Goal: Task Accomplishment & Management: Complete application form

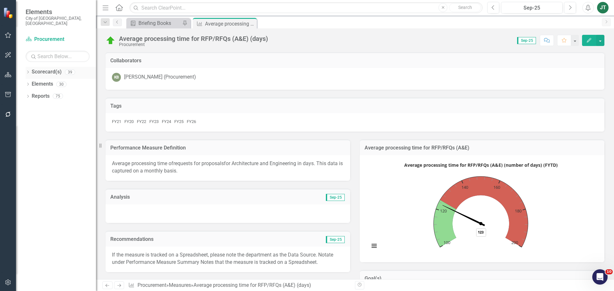
click at [27, 71] on icon "Dropdown" at bounding box center [28, 73] width 4 height 4
drag, startPoint x: 32, startPoint y: 91, endPoint x: 39, endPoint y: 102, distance: 12.9
click at [24, 94] on icon "Dropdown" at bounding box center [21, 96] width 5 height 4
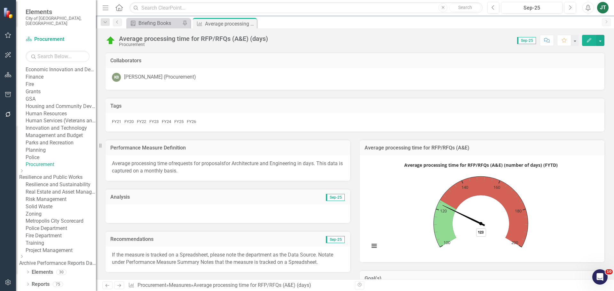
scroll to position [255, 0]
click at [57, 203] on link "Solid Waste" at bounding box center [61, 206] width 70 height 7
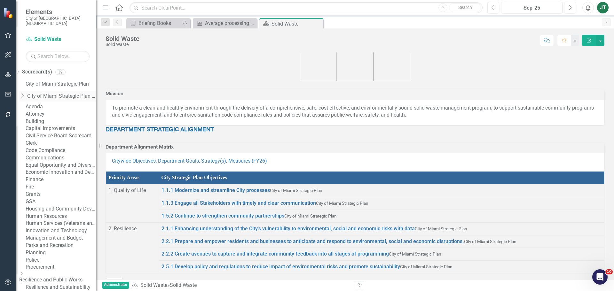
click at [24, 94] on icon at bounding box center [23, 96] width 2 height 4
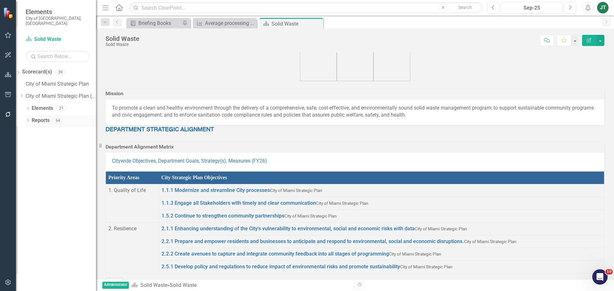
click at [38, 117] on link "Reports" at bounding box center [41, 120] width 18 height 7
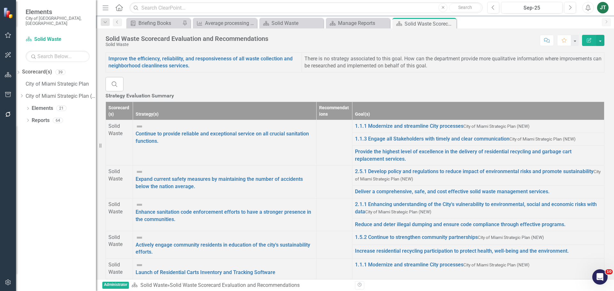
scroll to position [96, 0]
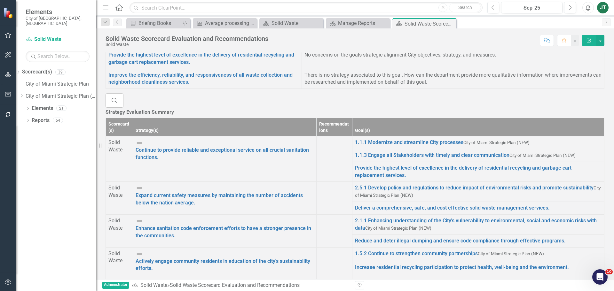
click at [352, 182] on td at bounding box center [334, 159] width 36 height 45
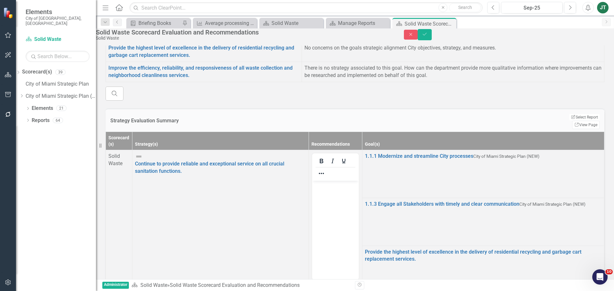
scroll to position [83, 0]
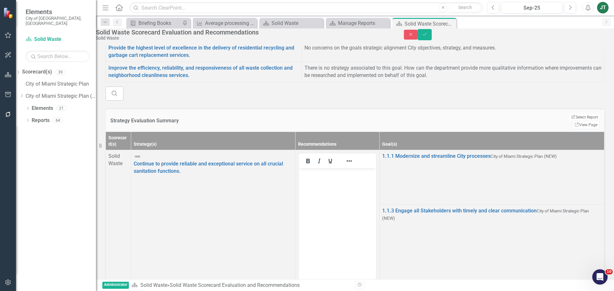
scroll to position [119, 0]
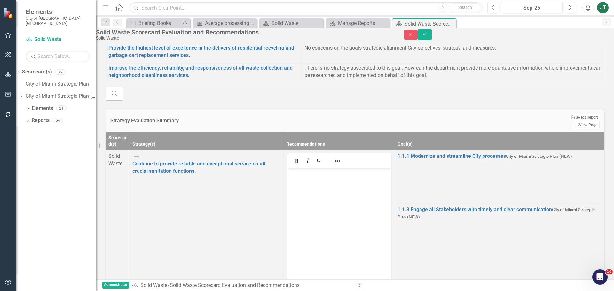
scroll to position [128, 0]
type input "continue"
click at [266, 291] on span "Continue to provide reliable and exceptional service....(i) Strategy / Mileston…" at bounding box center [133, 295] width 266 height 6
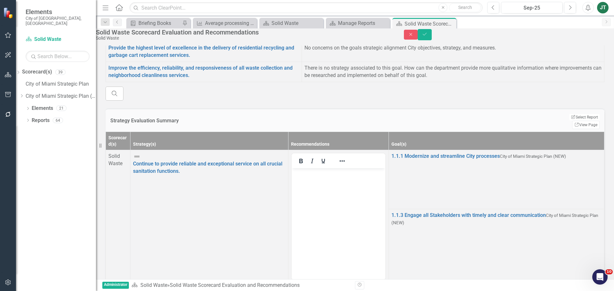
click at [346, 165] on icon "Reveal or hide additional toolbar items" at bounding box center [342, 161] width 8 height 8
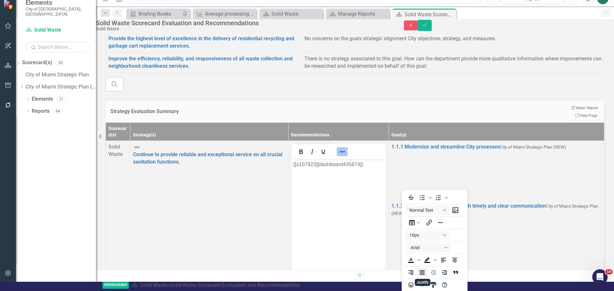
click at [422, 270] on icon "Justify" at bounding box center [421, 272] width 5 height 4
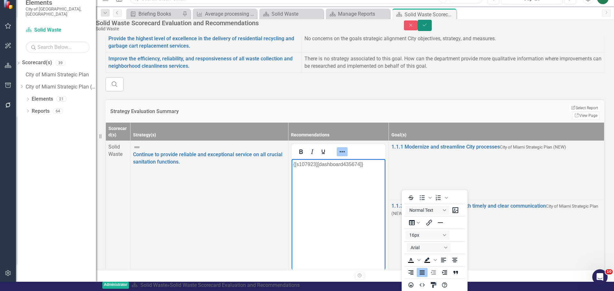
click at [432, 26] on button "Save" at bounding box center [425, 25] width 14 height 11
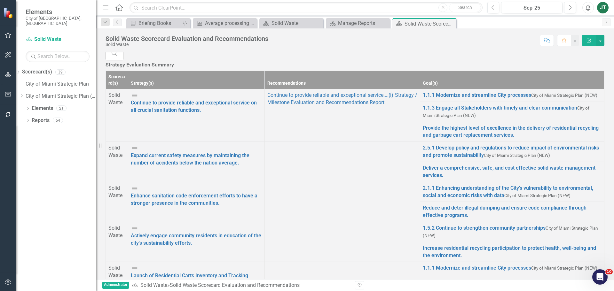
scroll to position [160, 0]
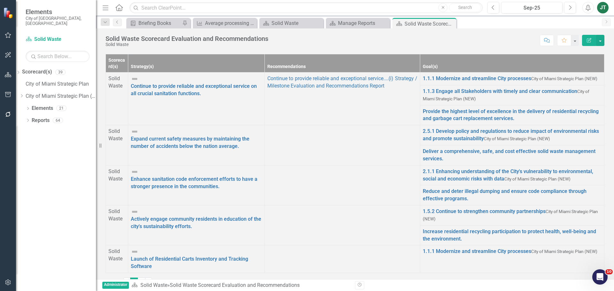
click at [382, 165] on td at bounding box center [342, 145] width 155 height 40
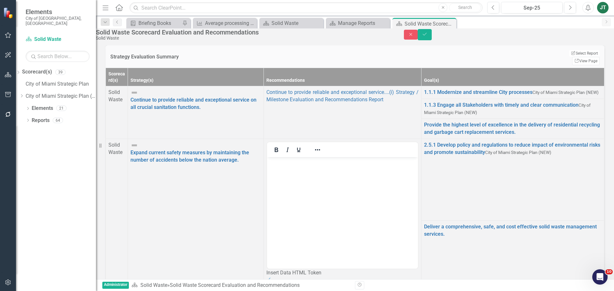
scroll to position [102, 0]
click at [419, 270] on div "Insert Data HTML Token" at bounding box center [342, 273] width 152 height 7
click at [273, 278] on icon "Dropdown" at bounding box center [269, 280] width 6 height 5
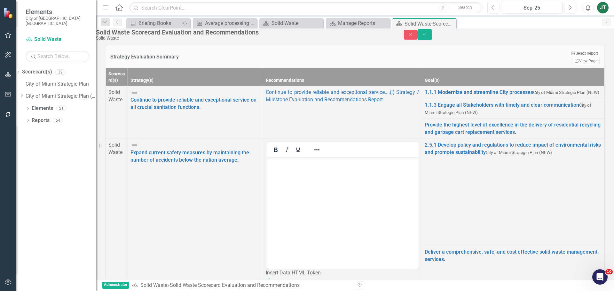
scroll to position [119, 0]
drag, startPoint x: 443, startPoint y: 153, endPoint x: 75, endPoint y: 93, distance: 372.2
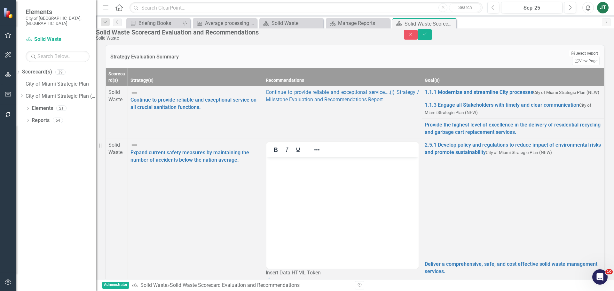
scroll to position [256, 0]
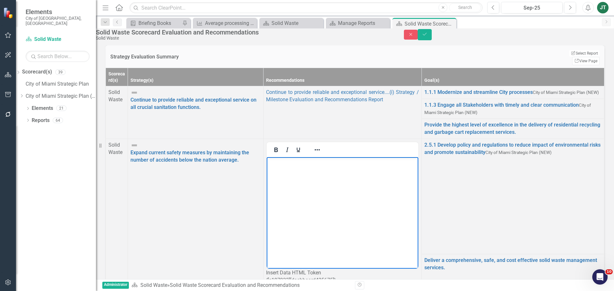
scroll to position [0, 0]
click at [321, 154] on icon "Reveal or hide additional toolbar items" at bounding box center [317, 150] width 8 height 8
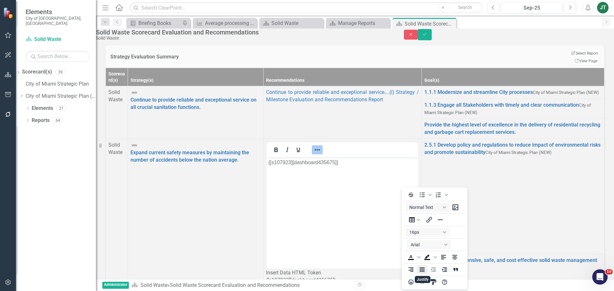
click at [425, 270] on icon "Justify" at bounding box center [422, 270] width 8 height 8
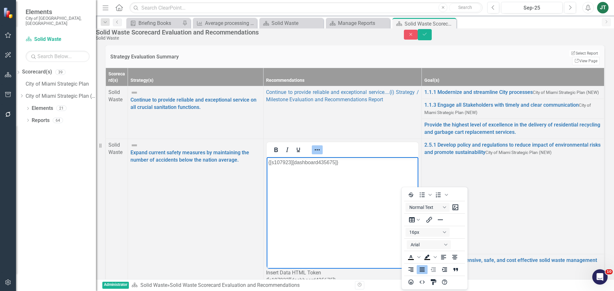
click at [491, 235] on td "2.5.1 Develop policy and regulations to reduce impact of environmental risks an…" at bounding box center [512, 196] width 183 height 115
click at [287, 215] on body "{[s107923][dashboard435675]}" at bounding box center [342, 205] width 151 height 96
click at [323, 154] on button "Reveal or hide additional toolbar items" at bounding box center [317, 149] width 11 height 9
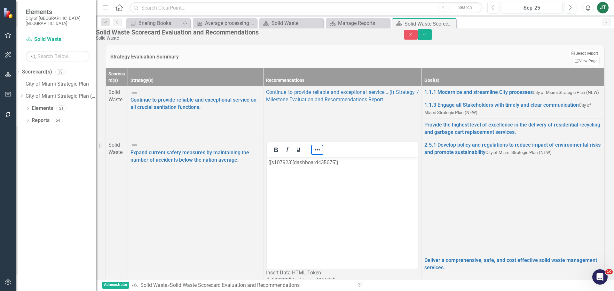
scroll to position [128, 0]
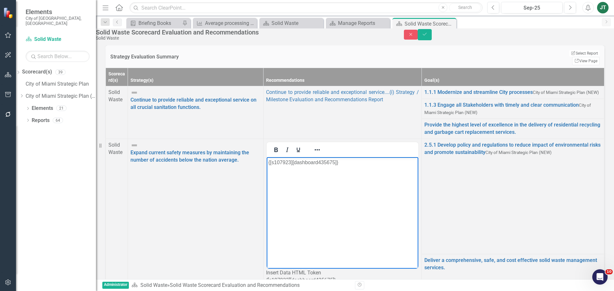
scroll to position [0, 0]
drag, startPoint x: 328, startPoint y: 173, endPoint x: 313, endPoint y: 163, distance: 18.1
click at [313, 163] on p "{[s10792{[s107923][dashboard435675]}3][dashboard435675]}" at bounding box center [342, 163] width 148 height 8
click at [321, 154] on icon "Reveal or hide additional toolbar items" at bounding box center [317, 150] width 8 height 8
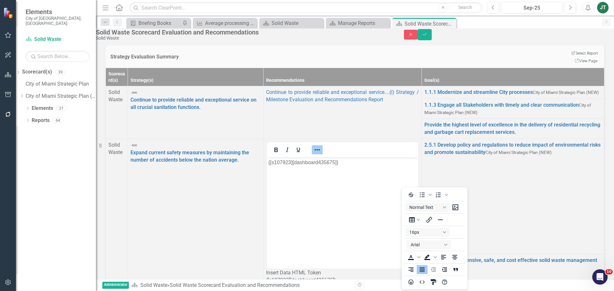
click at [418, 156] on div at bounding box center [342, 150] width 151 height 12
click at [432, 40] on button "Save" at bounding box center [425, 34] width 14 height 11
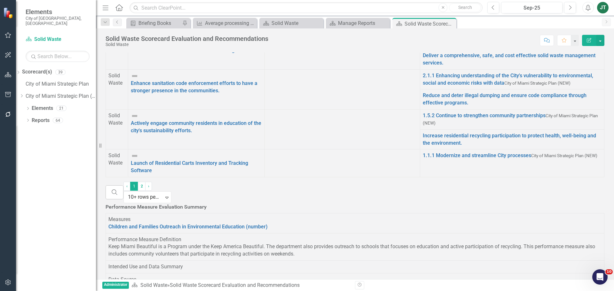
click at [396, 109] on td at bounding box center [342, 89] width 155 height 40
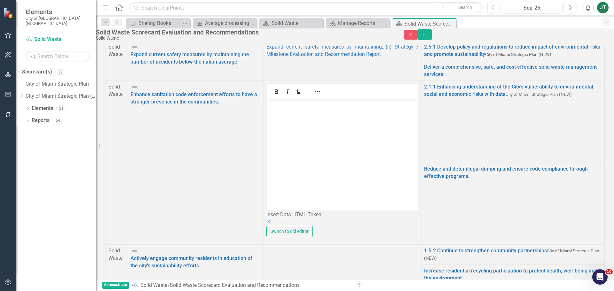
scroll to position [102, 0]
click at [273, 219] on icon "Dropdown" at bounding box center [269, 221] width 6 height 5
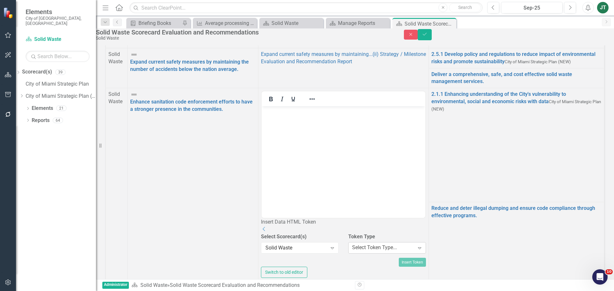
click at [397, 244] on div "Select Token Type..." at bounding box center [374, 247] width 45 height 7
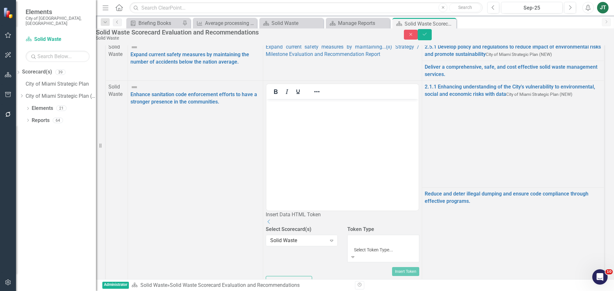
scroll to position [96, 0]
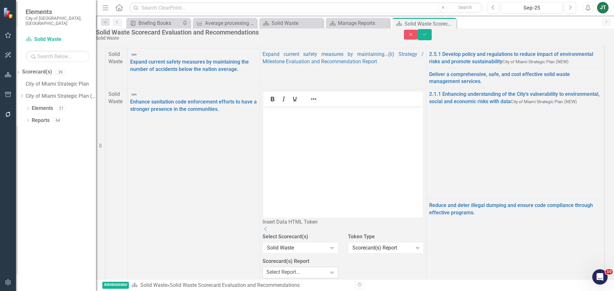
click at [300, 269] on div "Select Report..." at bounding box center [283, 272] width 34 height 7
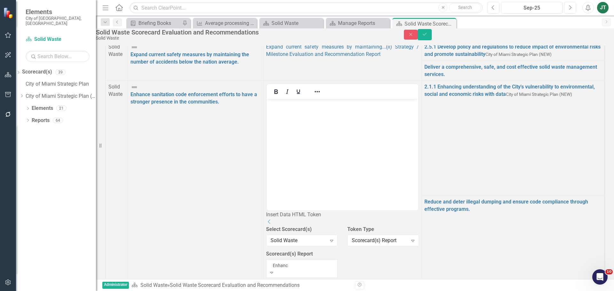
type input "Enhance"
click at [252, 291] on span "Enhance sanitation code enforcement efforts....(iii) Strategy / Milestone Evalu…" at bounding box center [126, 295] width 252 height 6
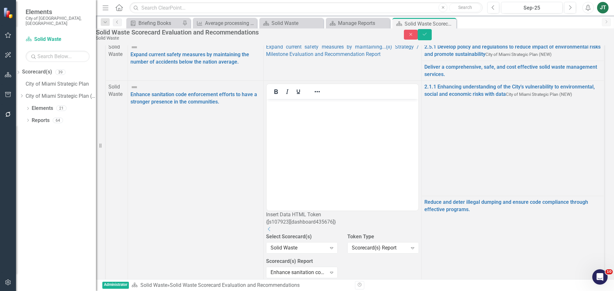
click at [419, 283] on button "Insert Token" at bounding box center [404, 288] width 30 height 10
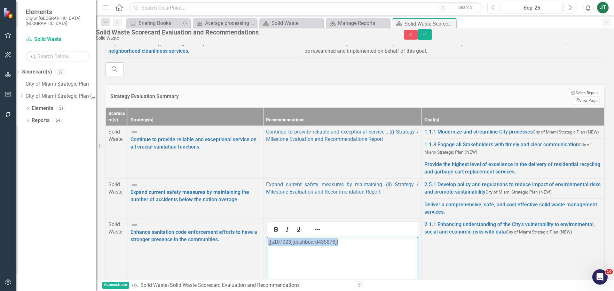
drag, startPoint x: 358, startPoint y: 242, endPoint x: 230, endPoint y: 242, distance: 127.9
click at [267, 242] on html "{[s107923][dashboard435676]}" at bounding box center [342, 285] width 151 height 96
click at [321, 233] on icon "Reveal or hide additional toolbar items" at bounding box center [317, 230] width 8 height 8
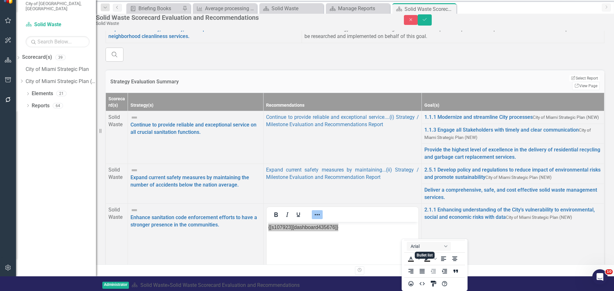
scroll to position [63, 0]
click at [426, 268] on icon "Justify" at bounding box center [422, 272] width 8 height 8
click at [421, 204] on td "Expand current safety measures by maintaining...(ii) Strategy / Milestone Evalu…" at bounding box center [342, 184] width 158 height 40
click at [321, 219] on icon "Reveal or hide additional toolbar items" at bounding box center [317, 215] width 8 height 8
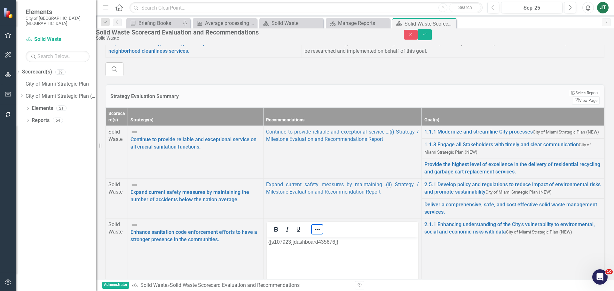
scroll to position [0, 0]
click at [427, 36] on icon "Save" at bounding box center [425, 34] width 6 height 4
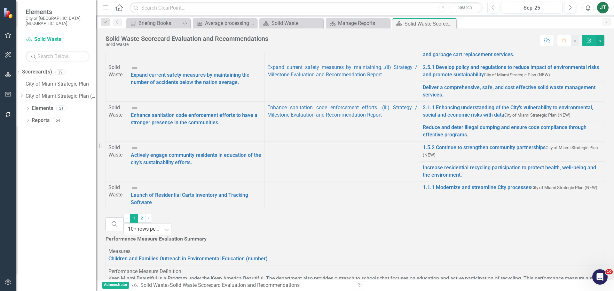
click at [380, 144] on div at bounding box center [342, 144] width 150 height 0
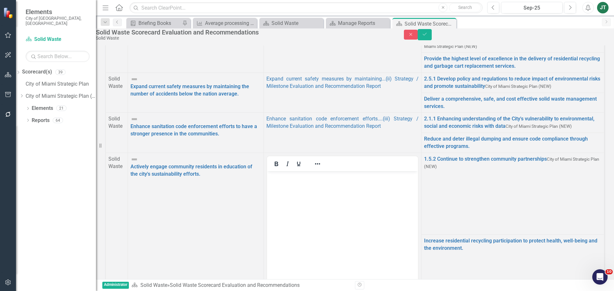
click at [302, 193] on body "Rich Text Area. Press ALT-0 for help." at bounding box center [342, 219] width 151 height 96
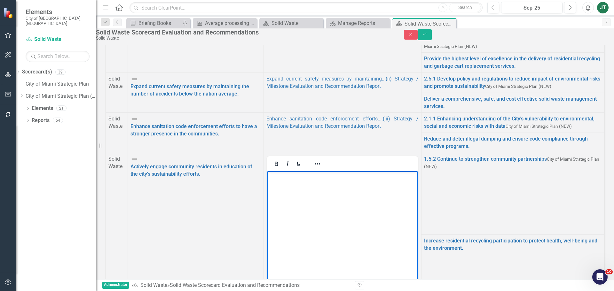
scroll to position [96, 0]
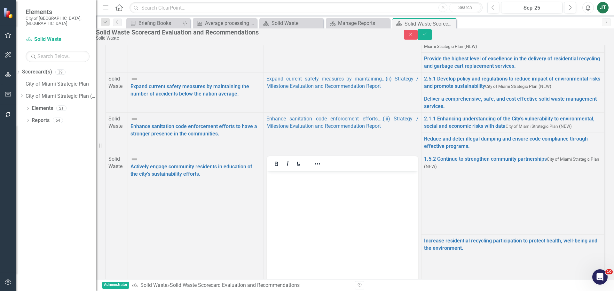
click at [273, 291] on icon "Dropdown" at bounding box center [269, 294] width 6 height 5
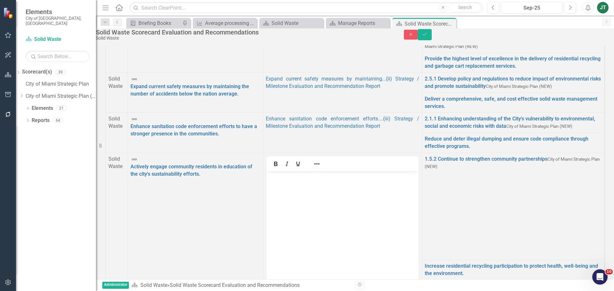
scroll to position [55, 0]
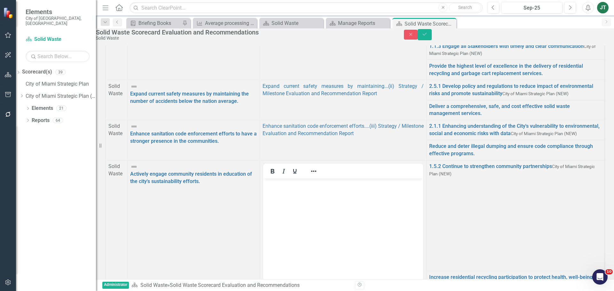
scroll to position [160, 0]
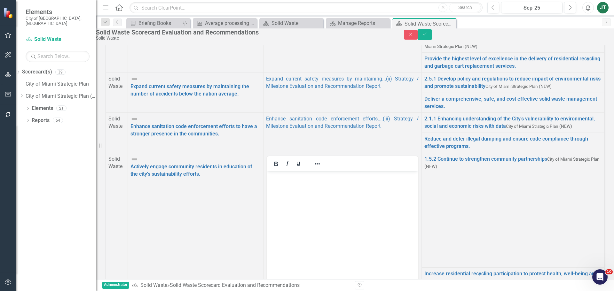
type input "Active"
click at [265, 291] on span "Active ly engage community residents in education....(iv) Strategy / Milestone …" at bounding box center [132, 295] width 265 height 6
drag, startPoint x: 448, startPoint y: 220, endPoint x: 90, endPoint y: 86, distance: 381.4
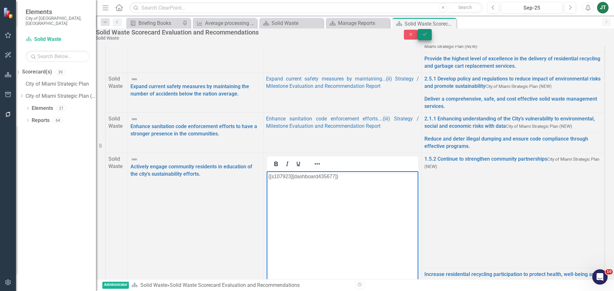
click at [427, 35] on icon "submit" at bounding box center [425, 34] width 4 height 3
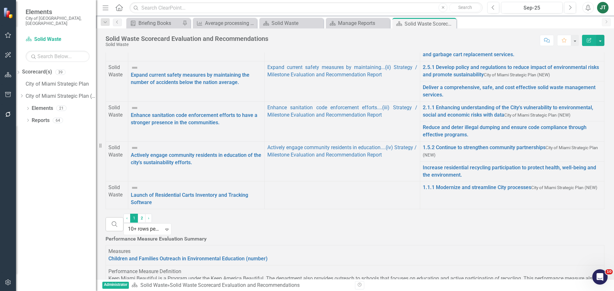
click at [372, 209] on td at bounding box center [342, 196] width 155 height 28
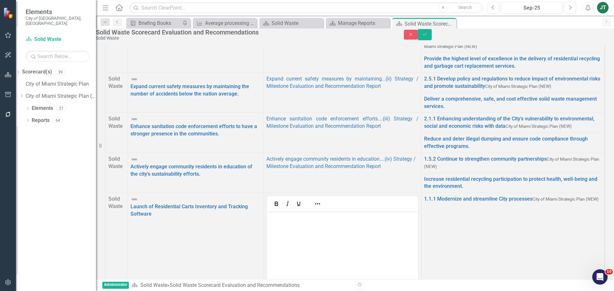
scroll to position [121, 0]
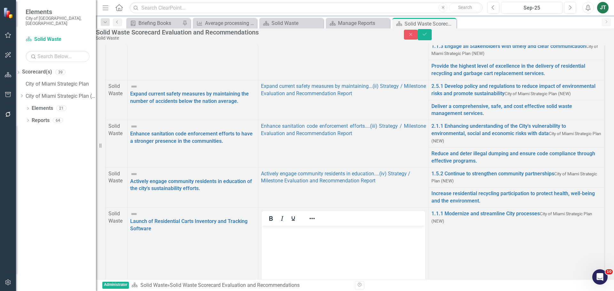
scroll to position [165, 0]
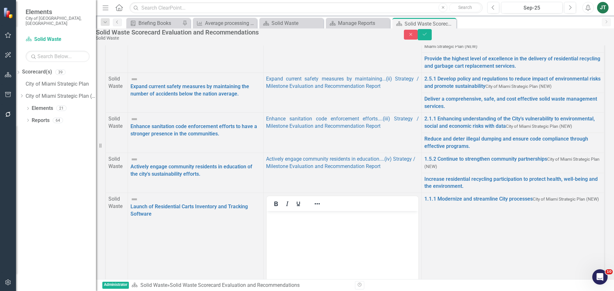
type input "Launch"
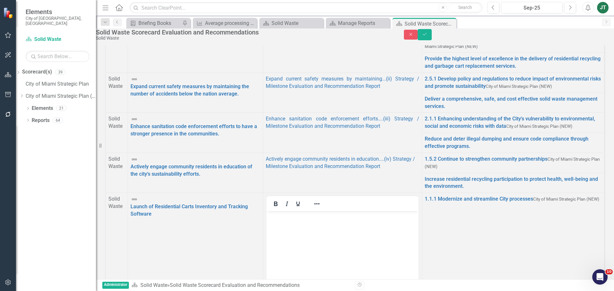
scroll to position [96, 0]
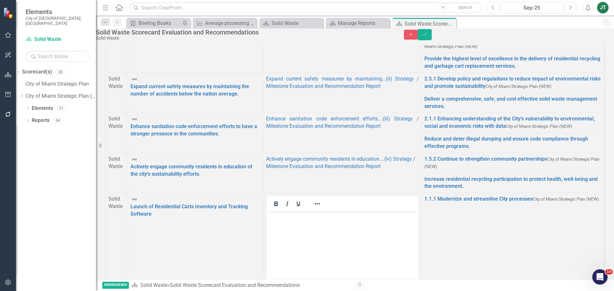
type input "Launch"
click at [285, 291] on span "Launch of Residential Carts Inventory and Tracking Software...(v) Strategy / Mi…" at bounding box center [142, 295] width 285 height 6
click at [427, 36] on icon "Save" at bounding box center [425, 34] width 6 height 4
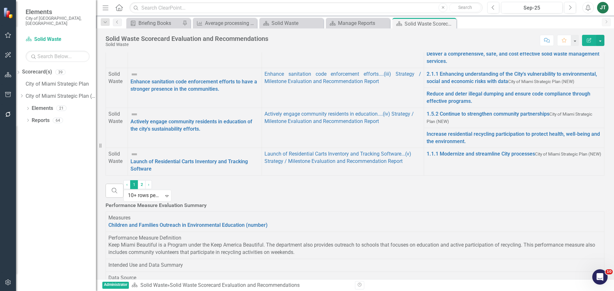
scroll to position [256, 0]
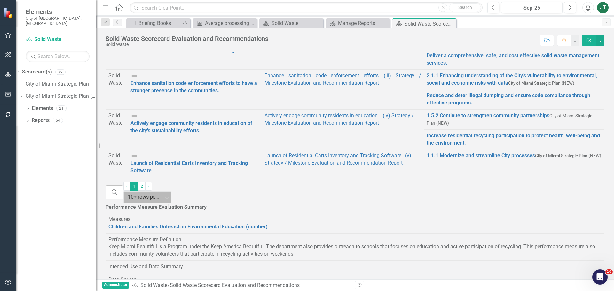
click at [160, 202] on div at bounding box center [144, 197] width 32 height 9
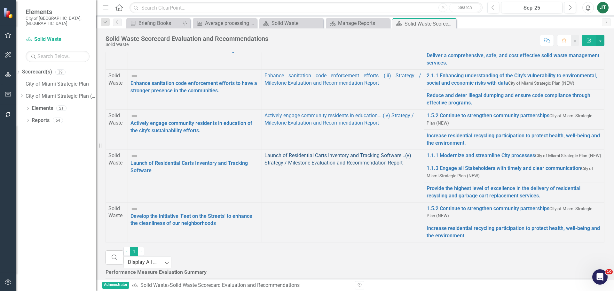
scroll to position [19, 0]
click at [366, 205] on div at bounding box center [342, 205] width 157 height 0
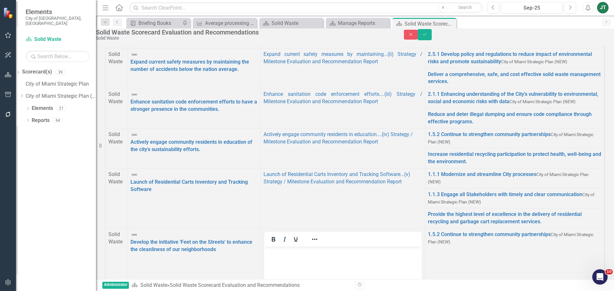
scroll to position [115, 0]
click at [320, 235] on button "Reveal or hide additional toolbar items" at bounding box center [314, 239] width 11 height 9
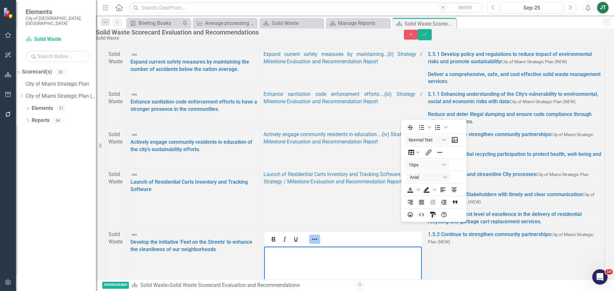
click at [302, 272] on body "Rich Text Area. Press ALT-0 for help." at bounding box center [343, 295] width 158 height 96
click at [318, 236] on icon "Reveal or hide additional toolbar items" at bounding box center [315, 240] width 8 height 8
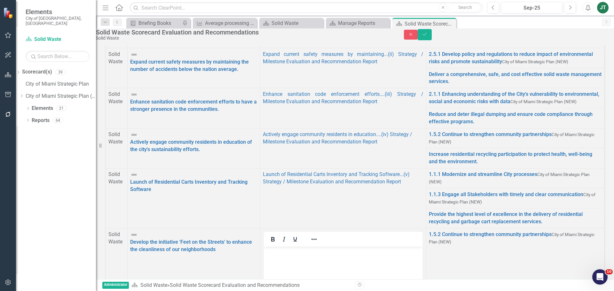
scroll to position [96, 0]
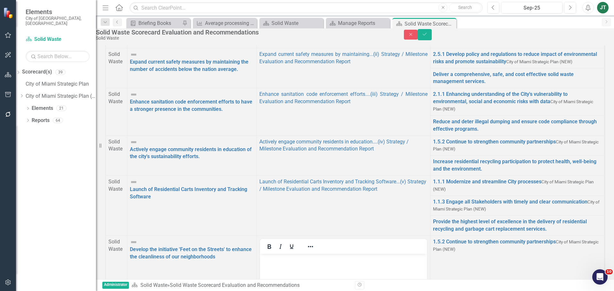
drag, startPoint x: 436, startPoint y: 133, endPoint x: 81, endPoint y: 106, distance: 356.0
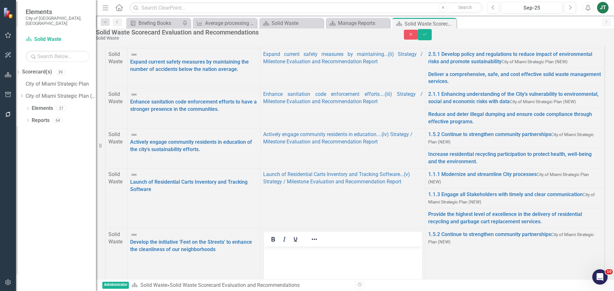
type input "dev"
click at [245, 291] on span "Dev elop the initiative 'Feet on the Streets' ....(vi) Strategy / Milestone Eva…" at bounding box center [122, 295] width 245 height 6
click at [318, 236] on icon "Reveal or hide additional toolbar items" at bounding box center [314, 240] width 8 height 8
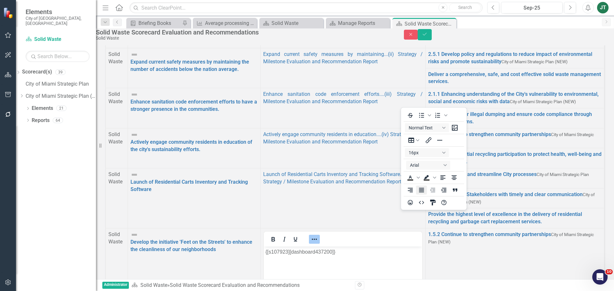
click at [418, 191] on icon "Justify" at bounding box center [422, 190] width 8 height 8
click at [427, 36] on icon "Save" at bounding box center [425, 34] width 6 height 4
